Goal: Task Accomplishment & Management: Manage account settings

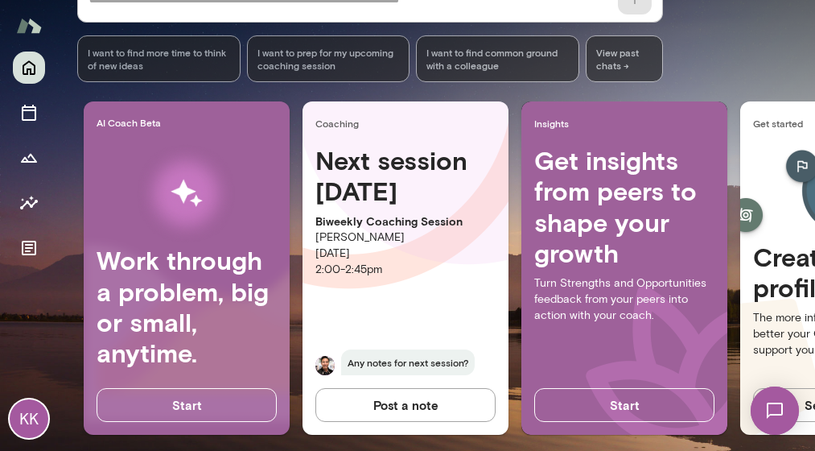
scroll to position [287, 0]
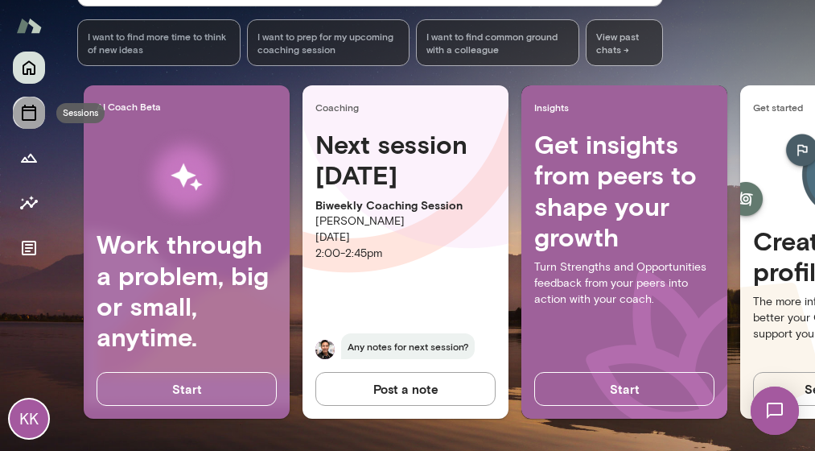
click at [33, 103] on icon "Sessions" at bounding box center [28, 112] width 19 height 19
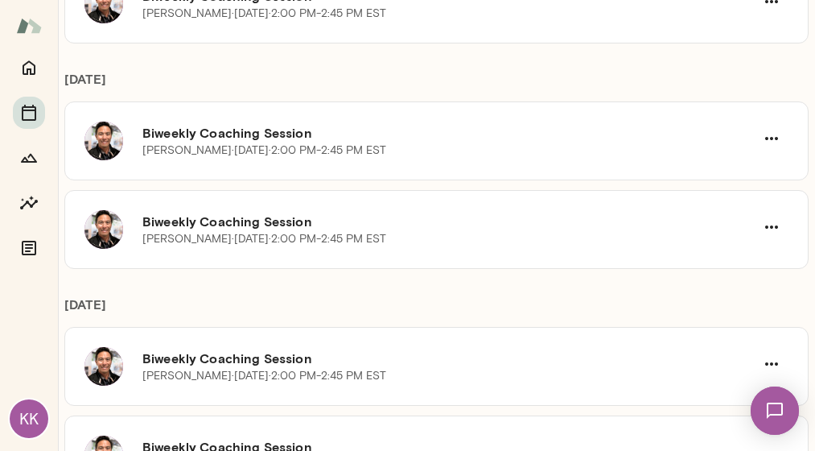
scroll to position [402, 0]
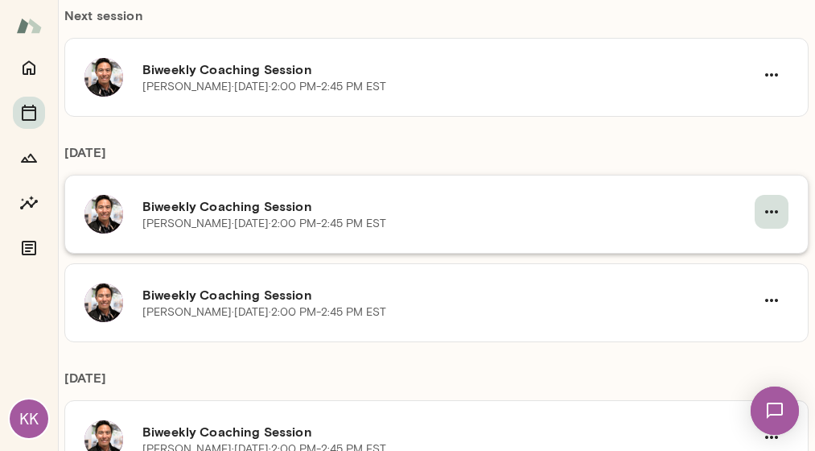
click at [762, 213] on icon "button" at bounding box center [771, 211] width 19 height 19
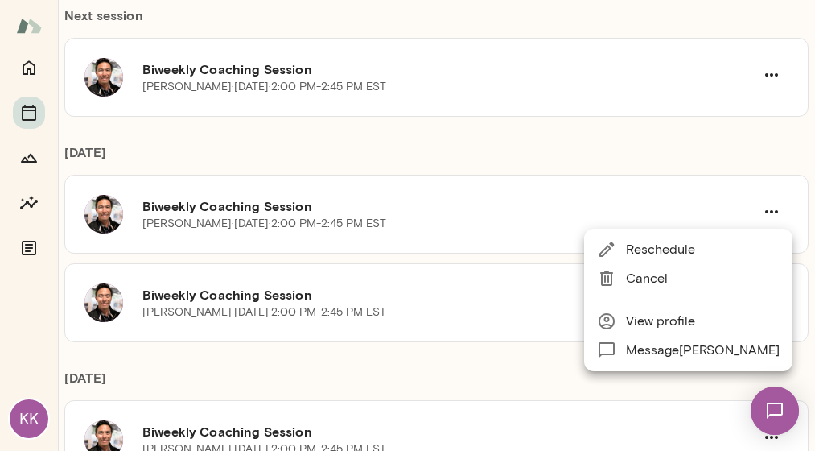
click at [708, 252] on span "Reschedule" at bounding box center [703, 249] width 154 height 19
